Goal: Transaction & Acquisition: Purchase product/service

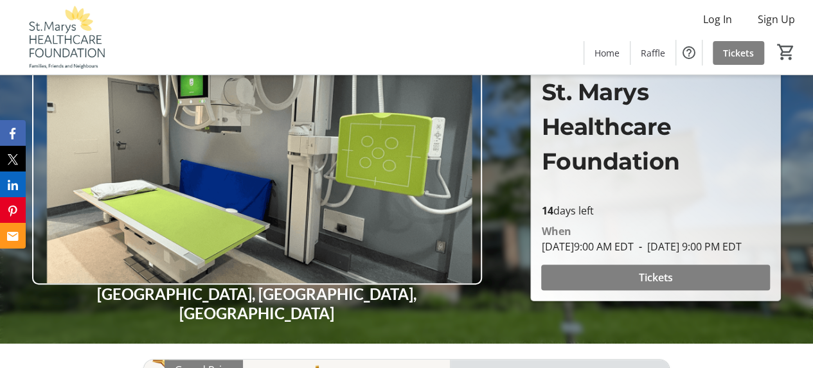
scroll to position [64, 0]
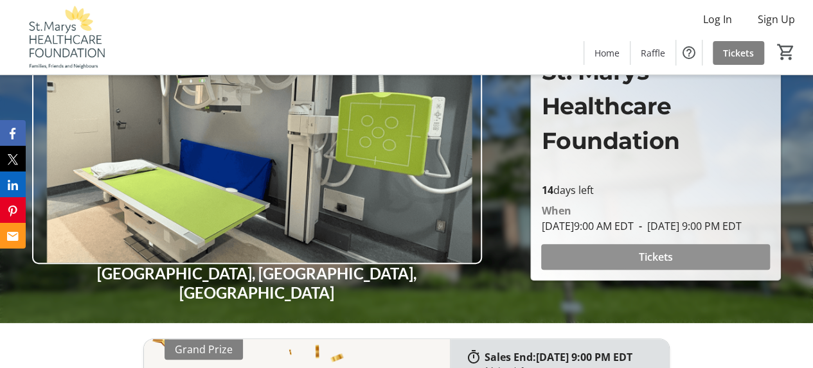
click at [639, 253] on span "Tickets" at bounding box center [656, 256] width 34 height 15
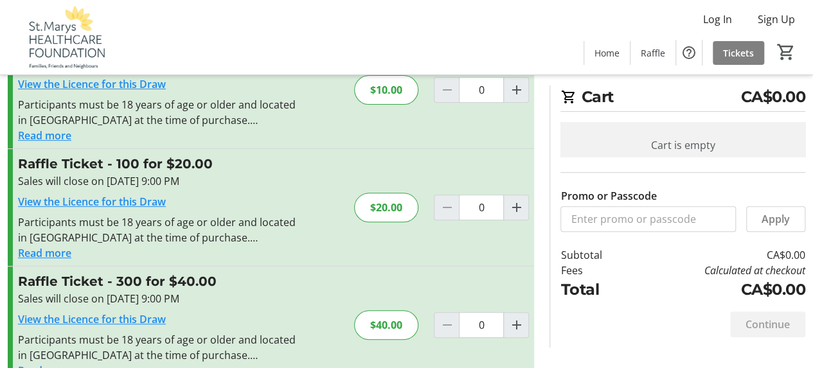
scroll to position [222, 0]
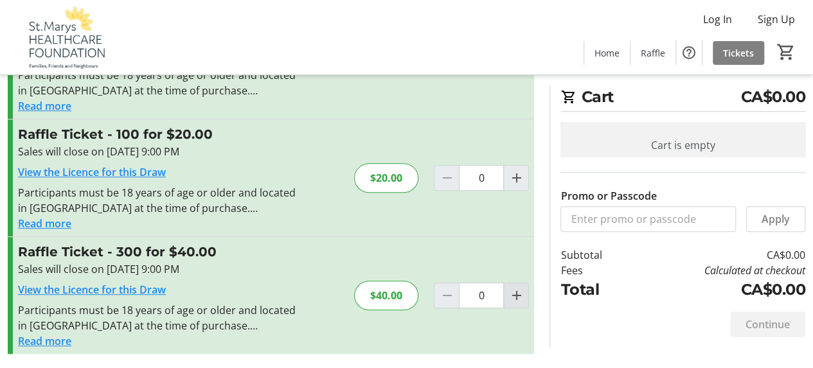
click at [516, 298] on mat-icon "Increment by one" at bounding box center [516, 295] width 15 height 15
type input "1"
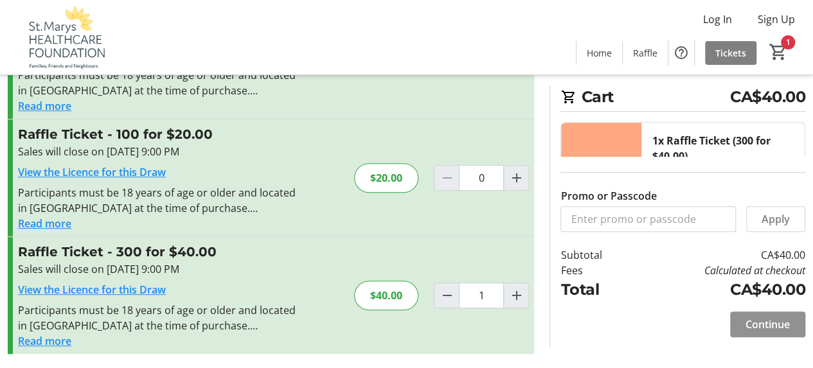
click at [777, 323] on span "Continue" at bounding box center [768, 324] width 44 height 15
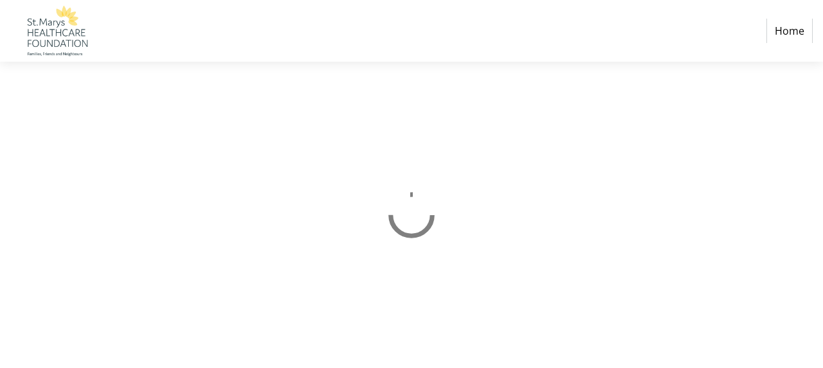
select select "CA"
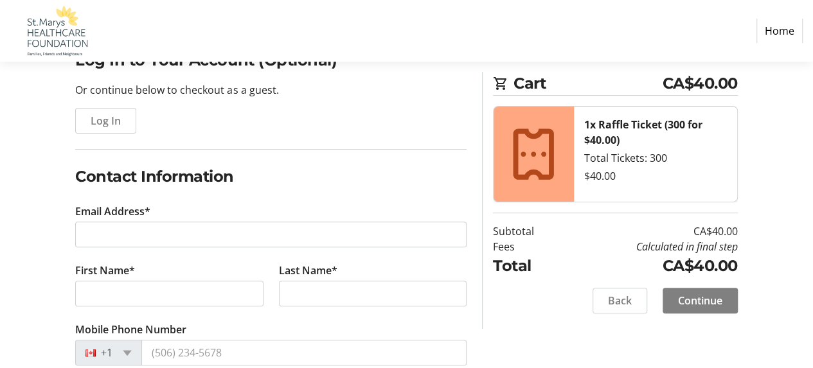
scroll to position [129, 0]
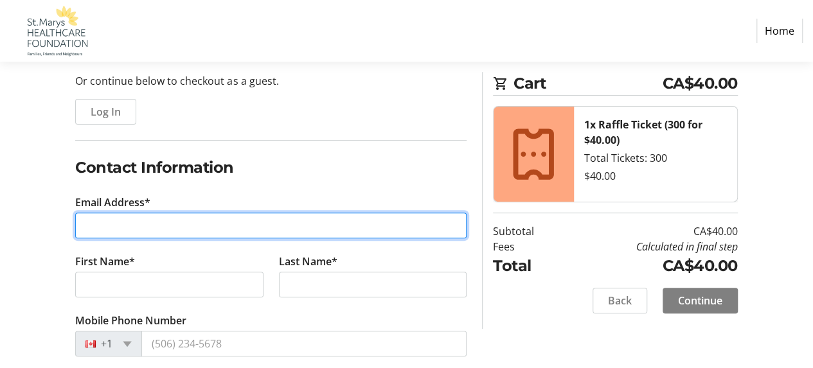
click at [96, 228] on input "Email Address*" at bounding box center [271, 226] width 392 height 26
type input "[EMAIL_ADDRESS][DOMAIN_NAME]"
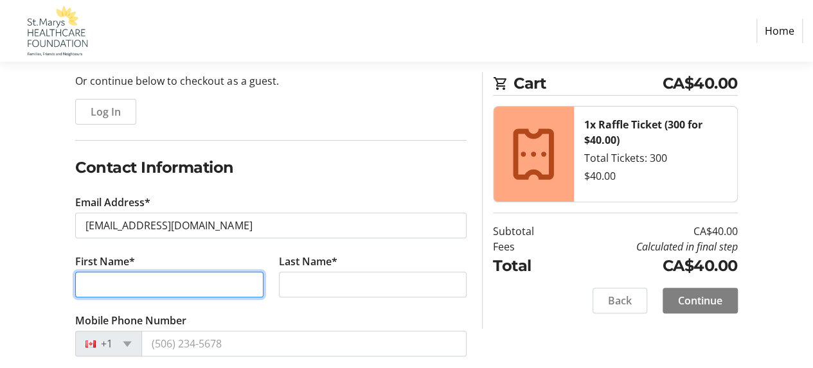
type input "[PERSON_NAME]"
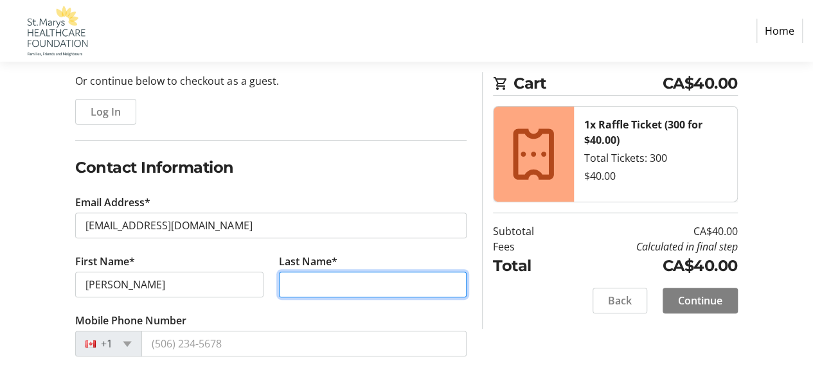
type input "Priestap"
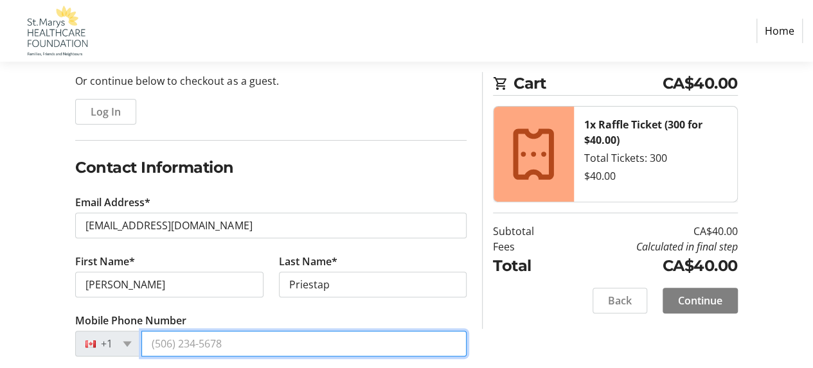
type input "[PHONE_NUMBER]"
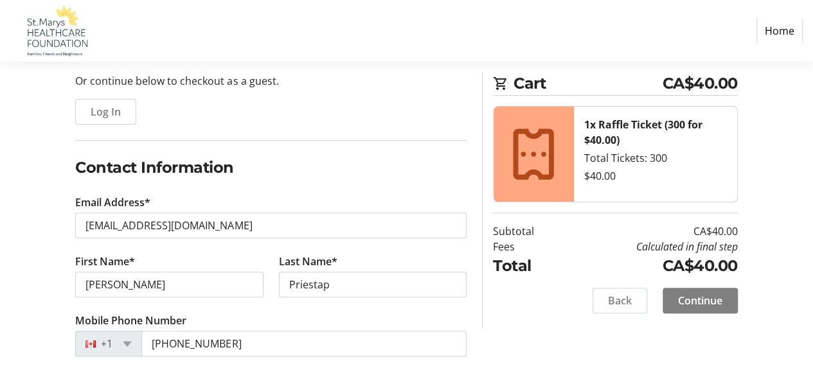
type input "[STREET_ADDRESS]"
type input "St Marys"
select select "ON"
type input "N4X1B4"
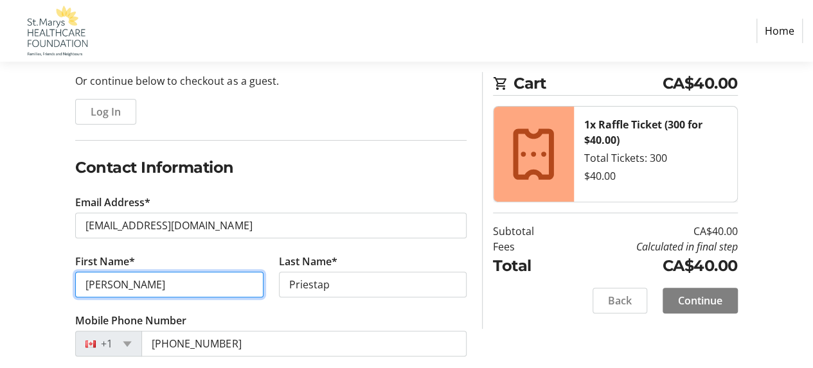
drag, startPoint x: 112, startPoint y: 282, endPoint x: 0, endPoint y: 265, distance: 113.2
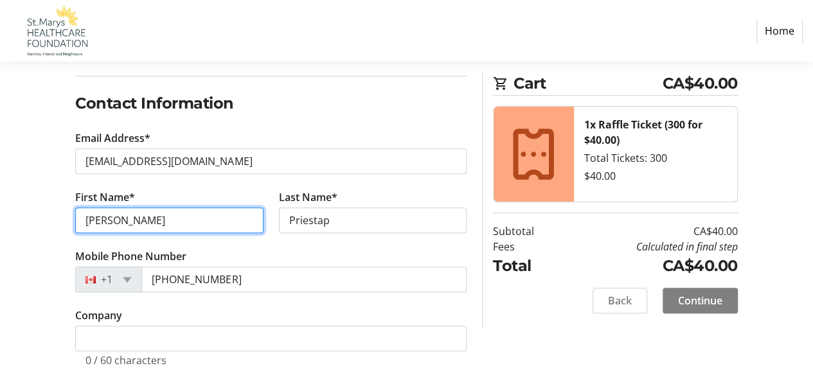
scroll to position [257, 0]
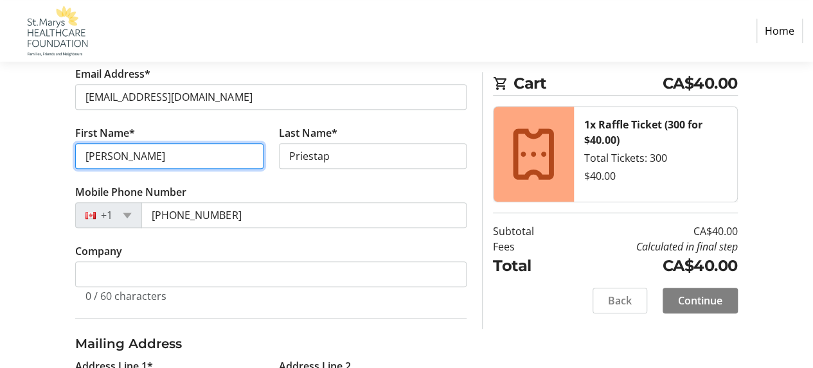
type input "[PERSON_NAME]"
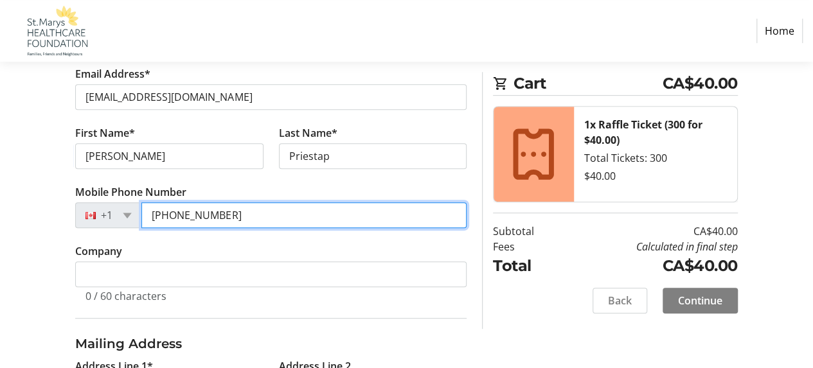
click at [192, 214] on input "[PHONE_NUMBER]" at bounding box center [303, 216] width 325 height 26
type input "[PHONE_NUMBER]"
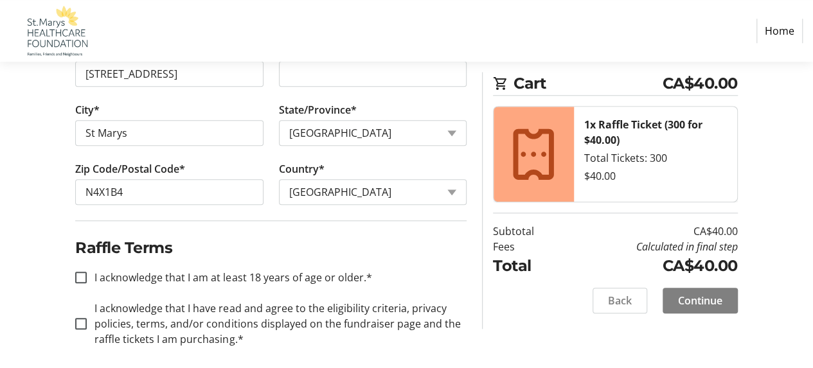
scroll to position [579, 0]
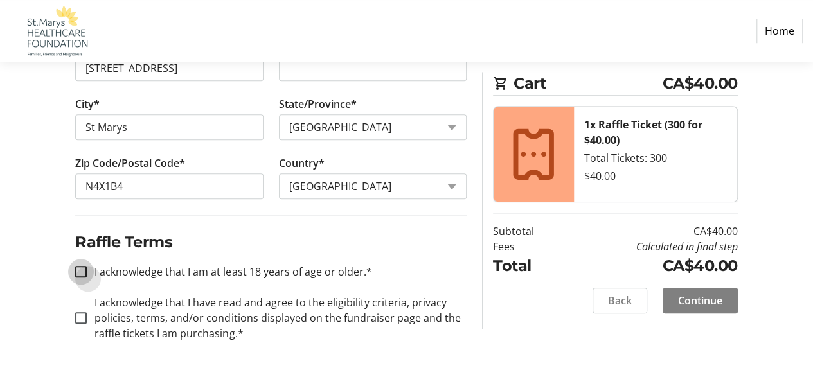
click at [77, 273] on input "I acknowledge that I am at least 18 years of age or older.*" at bounding box center [81, 272] width 12 height 12
click at [82, 266] on input "I acknowledge that I am at least 18 years of age or older.*" at bounding box center [81, 272] width 12 height 12
checkbox input "true"
click at [82, 313] on input "I acknowledge that I have read and agree to the eligibility criteria, privacy p…" at bounding box center [81, 319] width 12 height 12
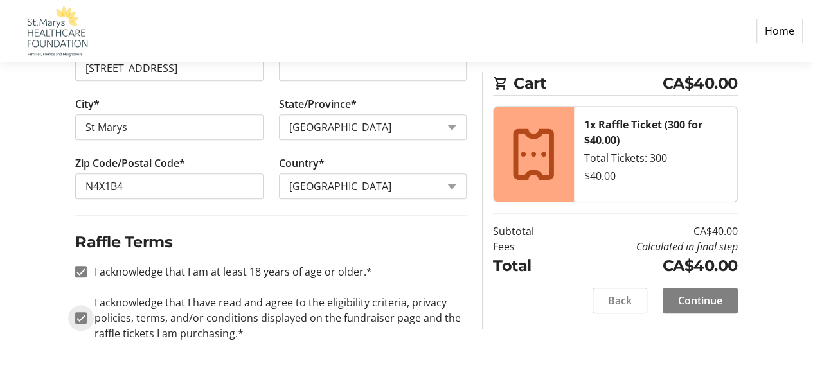
checkbox input "true"
click at [711, 299] on span "Continue" at bounding box center [700, 300] width 44 height 15
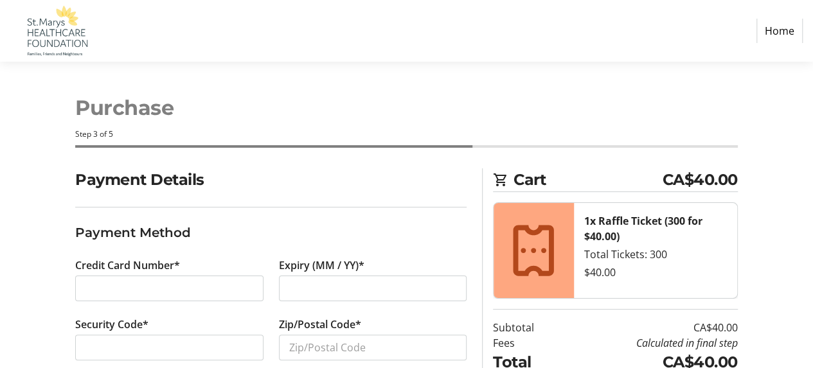
click at [179, 296] on div at bounding box center [169, 289] width 188 height 26
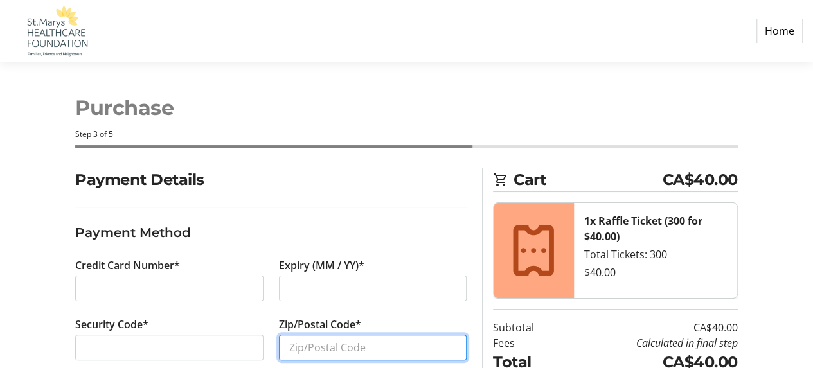
click at [325, 345] on input "Zip/Postal Code*" at bounding box center [373, 348] width 188 height 26
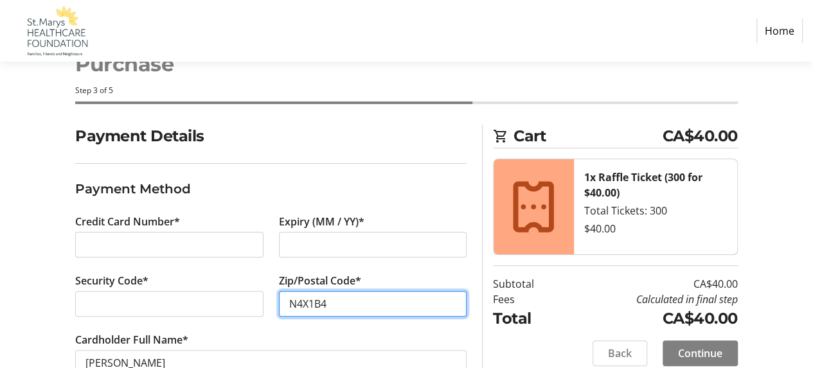
scroll to position [64, 0]
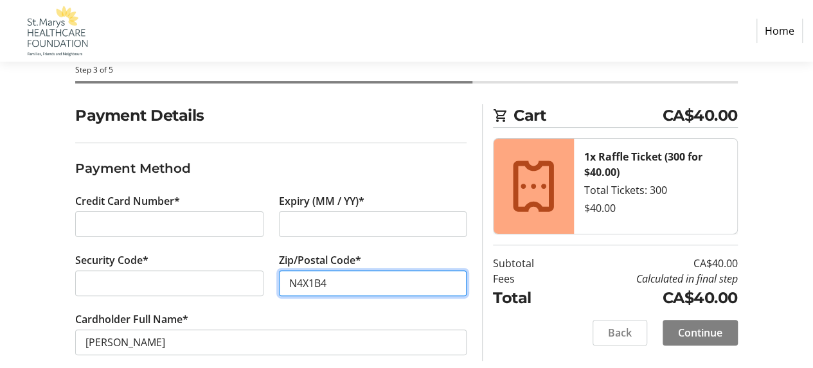
type input "N4X1B4"
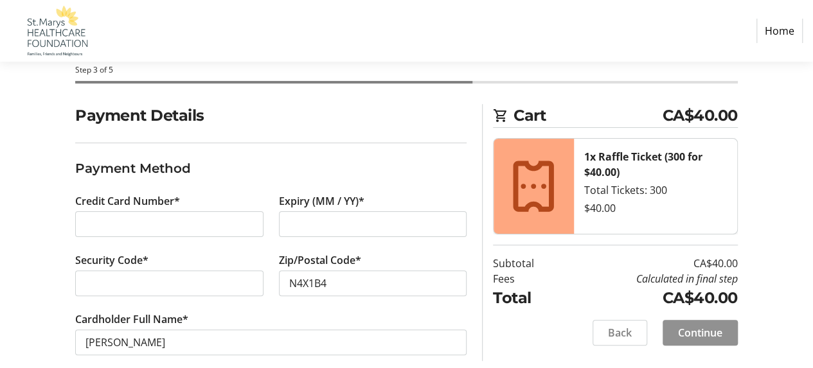
click at [705, 334] on span "Continue" at bounding box center [700, 332] width 44 height 15
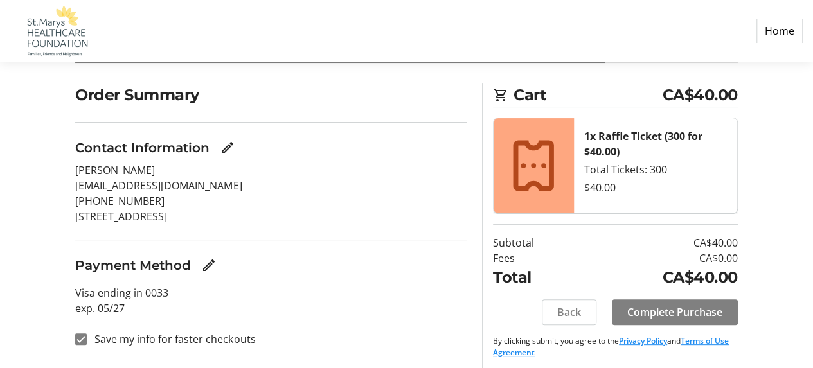
scroll to position [89, 0]
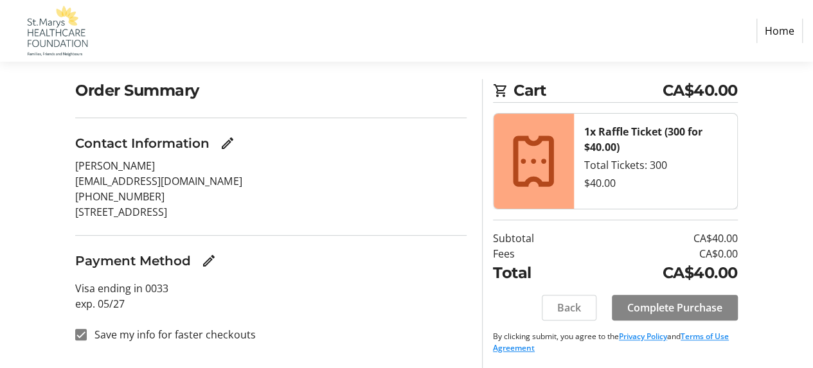
click at [688, 304] on span "Complete Purchase" at bounding box center [675, 307] width 95 height 15
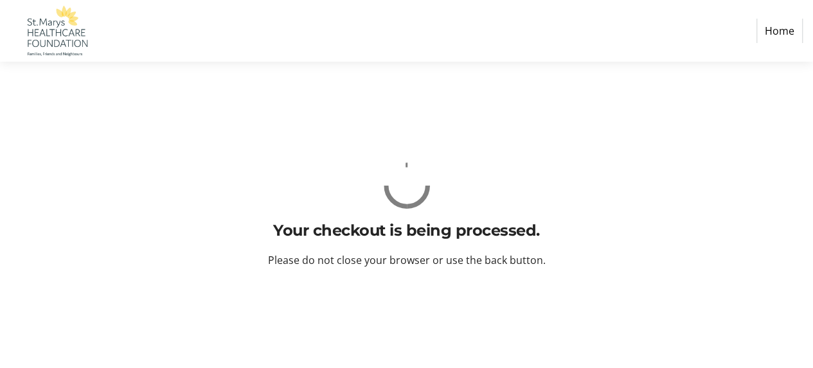
scroll to position [0, 0]
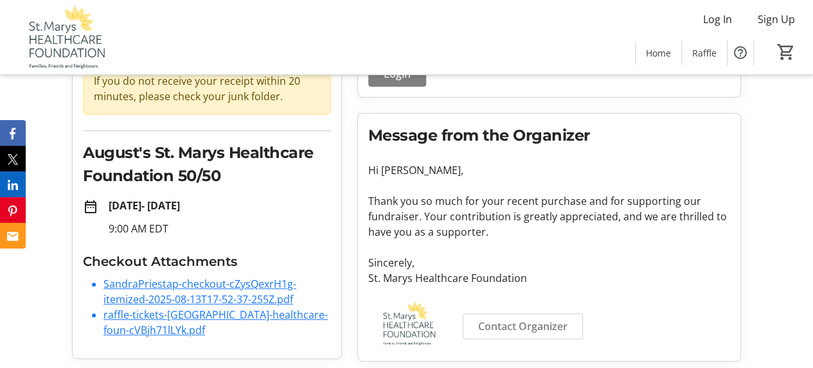
scroll to position [139, 0]
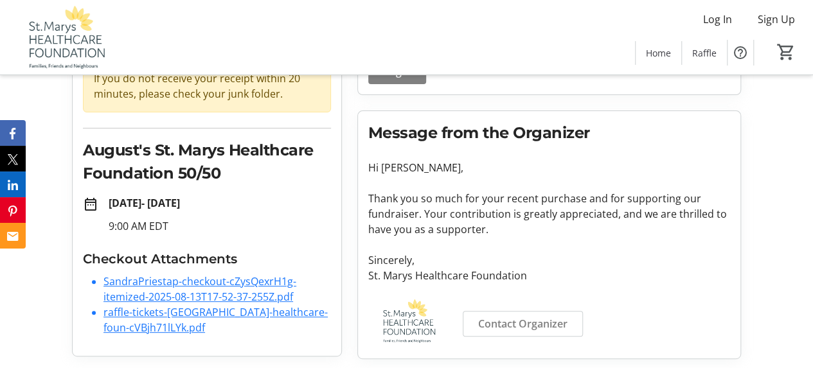
click at [156, 287] on link "SandraPriestap-checkout-cZysQexrH1g-itemized-2025-08-13T17-52-37-255Z.pdf" at bounding box center [200, 290] width 193 height 30
